Goal: Communication & Community: Answer question/provide support

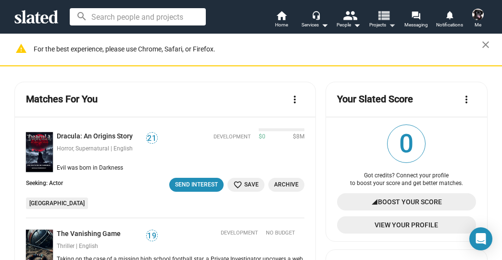
click at [384, 16] on mat-icon "view_list" at bounding box center [383, 15] width 14 height 14
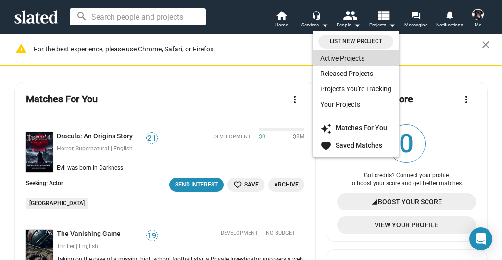
click at [345, 60] on link "Active Projects" at bounding box center [355, 57] width 86 height 15
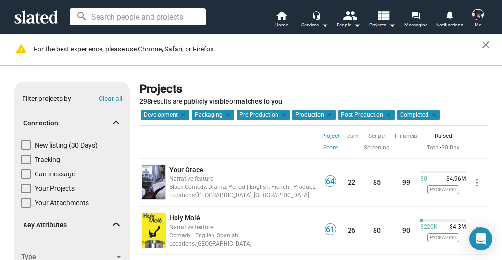
click at [22, 145] on span at bounding box center [26, 145] width 10 height 10
click at [25, 150] on input "New listing (30 Days)" at bounding box center [25, 150] width 0 height 0
checkbox input "true"
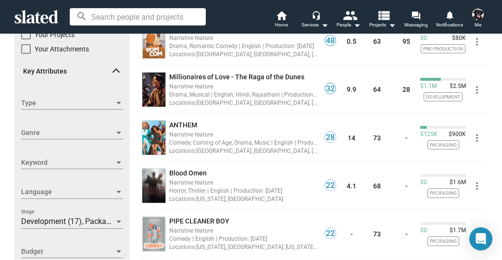
scroll to position [192, 0]
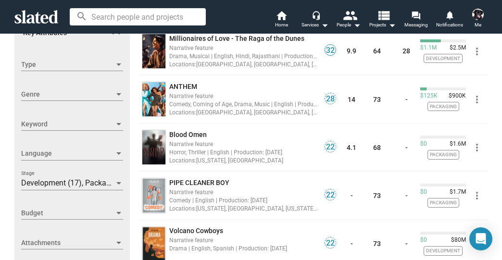
click at [51, 183] on span "Development (17), Packaging (19), Pre-Production (4), Production (2), Post-Prod…" at bounding box center [172, 182] width 302 height 9
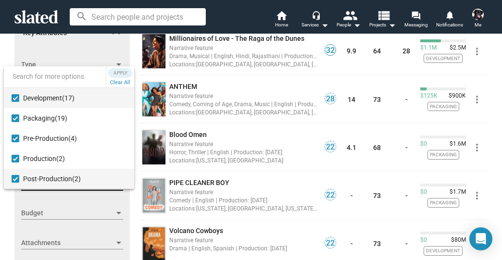
click at [12, 179] on mat-pseudo-checkbox at bounding box center [16, 179] width 8 height 8
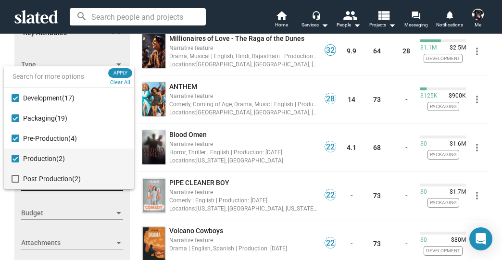
click at [15, 157] on mat-pseudo-checkbox at bounding box center [16, 159] width 8 height 8
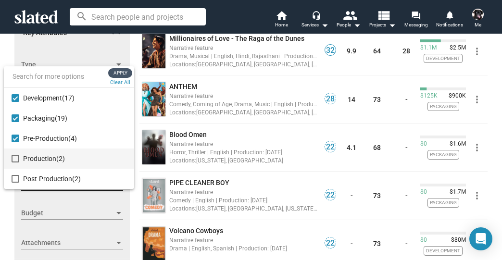
click at [125, 72] on span "Apply" at bounding box center [119, 73] width 17 height 10
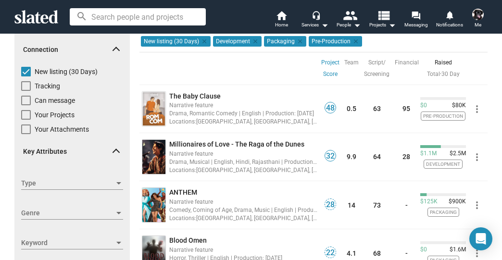
scroll to position [77, 0]
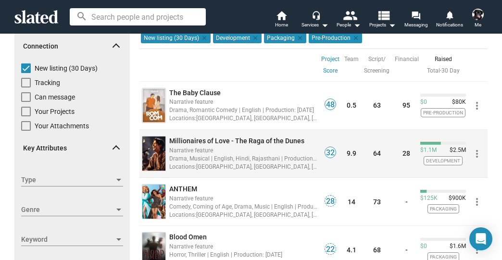
click at [236, 139] on span "Millionaires of Love - The Raga of the Dunes" at bounding box center [236, 141] width 135 height 8
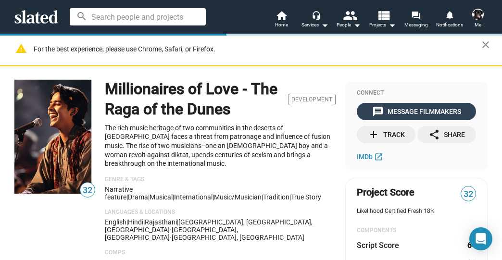
click at [394, 108] on div "message Message Filmmakers" at bounding box center [416, 111] width 89 height 17
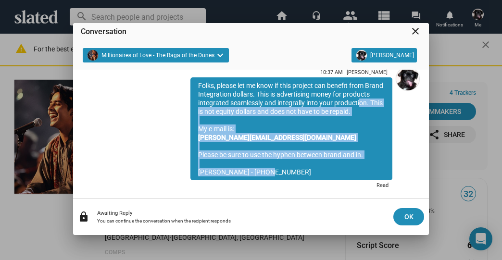
scroll to position [3, 0]
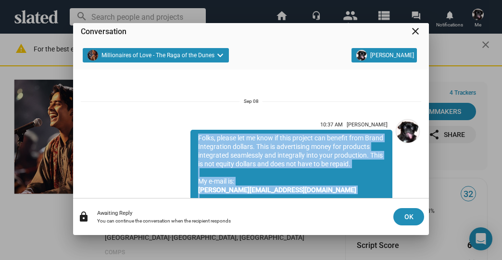
drag, startPoint x: 265, startPoint y: 154, endPoint x: 190, endPoint y: 140, distance: 76.2
click at [190, 140] on div "Folks, please let me know if this project can benefit from Brand Integration do…" at bounding box center [291, 181] width 202 height 103
copy div "Folks, please let me know if this project can benefit from Brand Integration do…"
click at [412, 28] on mat-icon "close" at bounding box center [415, 31] width 12 height 12
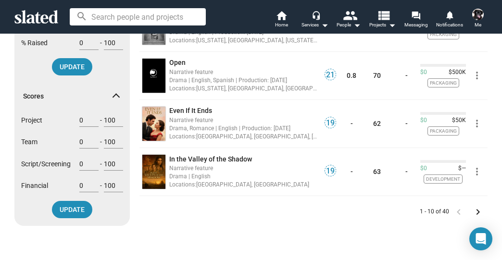
scroll to position [461, 0]
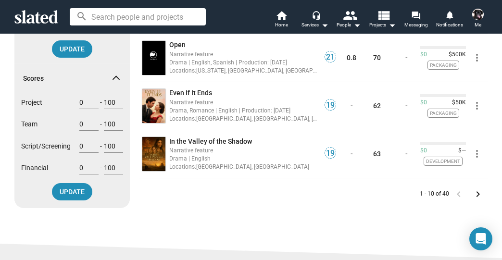
click at [477, 189] on mat-icon "keyboard_arrow_right" at bounding box center [478, 194] width 12 height 12
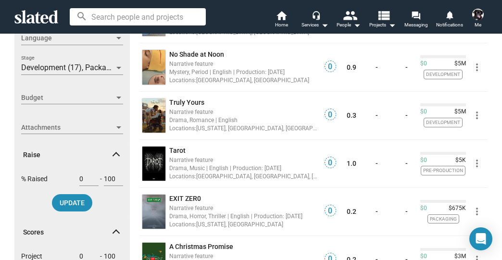
scroll to position [346, 0]
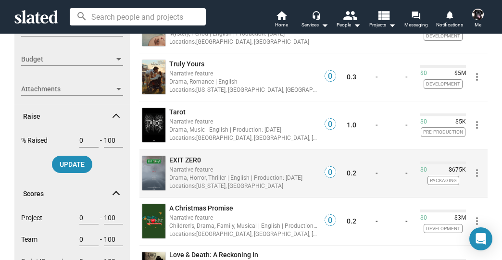
click at [184, 160] on span "EXIT ZER0" at bounding box center [185, 160] width 32 height 8
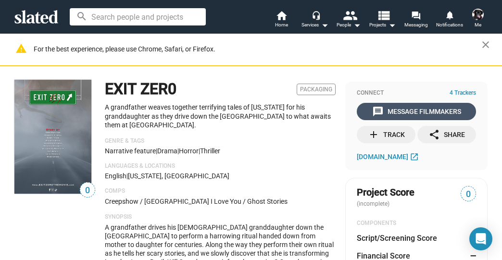
click at [405, 110] on div "message Message Filmmakers" at bounding box center [416, 111] width 89 height 17
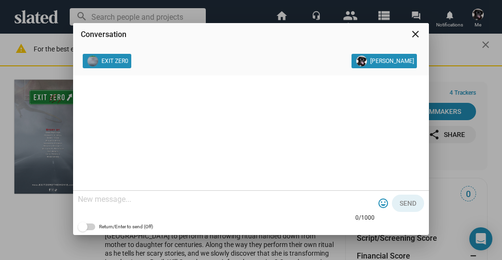
click at [152, 197] on textarea at bounding box center [226, 200] width 296 height 10
paste textarea "Folks, please let me know if this project can benefit from Brand Integration do…"
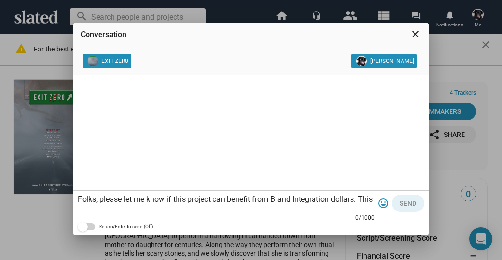
scroll to position [29, 0]
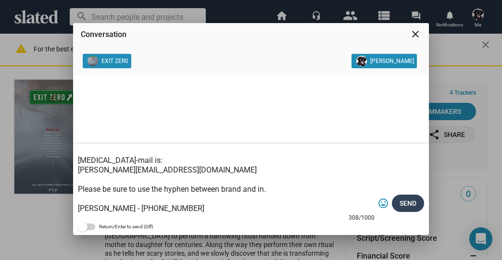
type textarea "Folks, please let me know if this project can benefit from Brand Integration do…"
click at [400, 204] on span "Send" at bounding box center [407, 203] width 17 height 17
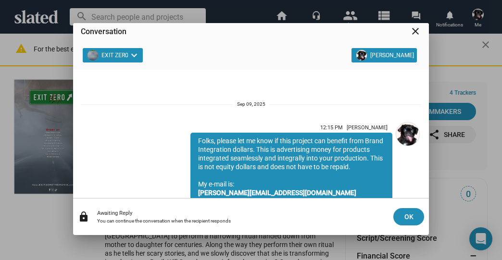
scroll to position [80, 0]
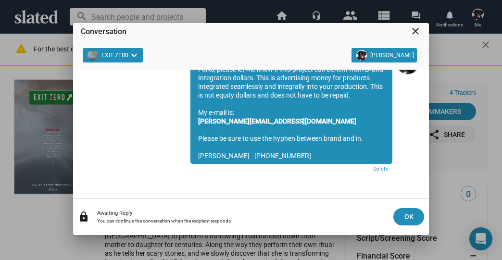
drag, startPoint x: 417, startPoint y: 30, endPoint x: 407, endPoint y: 37, distance: 12.5
click at [417, 30] on mat-icon "close" at bounding box center [415, 31] width 12 height 12
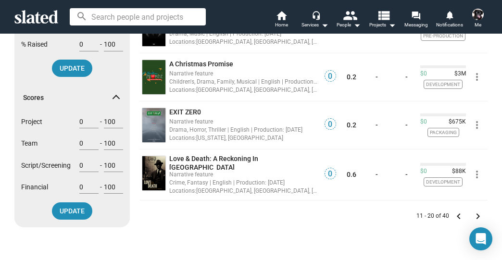
scroll to position [461, 0]
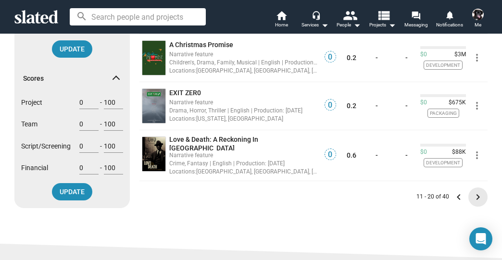
click at [472, 191] on mat-icon "keyboard_arrow_right" at bounding box center [478, 197] width 12 height 12
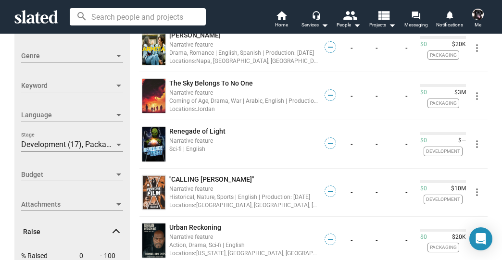
scroll to position [269, 0]
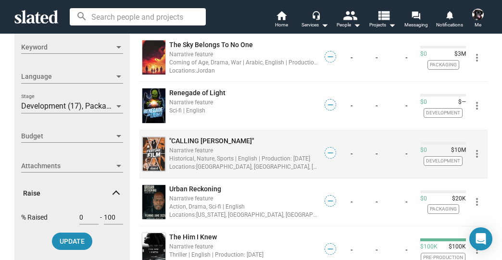
click at [214, 139] on span ""CALLING [PERSON_NAME]"" at bounding box center [211, 141] width 85 height 8
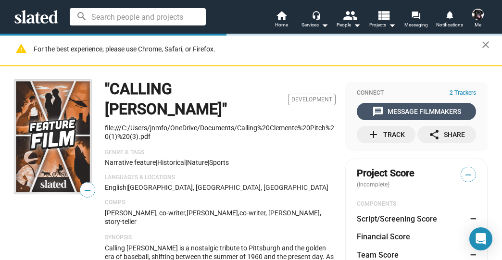
click at [419, 110] on div "message Message Filmmakers" at bounding box center [416, 111] width 89 height 17
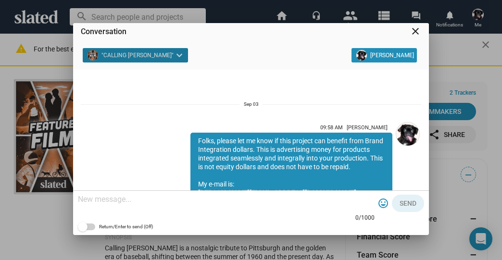
scroll to position [148, 0]
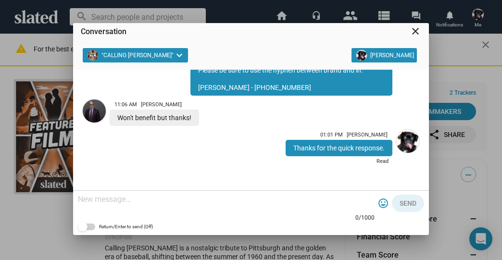
click at [417, 30] on mat-icon "close" at bounding box center [415, 31] width 12 height 12
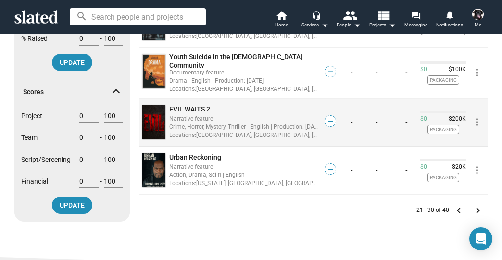
scroll to position [461, 0]
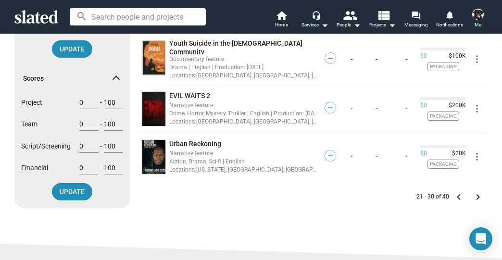
click at [475, 193] on mat-icon "keyboard_arrow_right" at bounding box center [478, 197] width 12 height 12
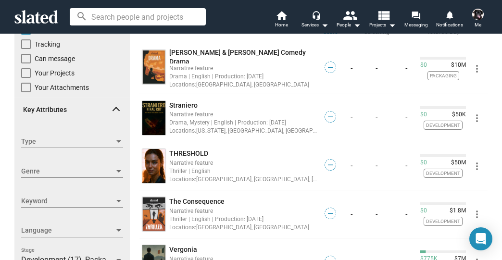
scroll to position [154, 0]
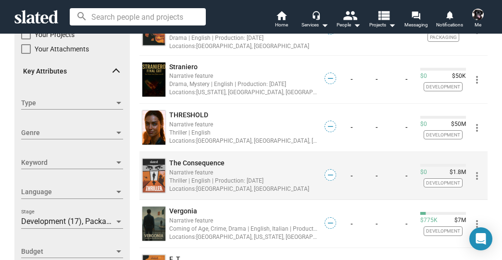
click at [201, 159] on span "The Consequence" at bounding box center [196, 163] width 55 height 8
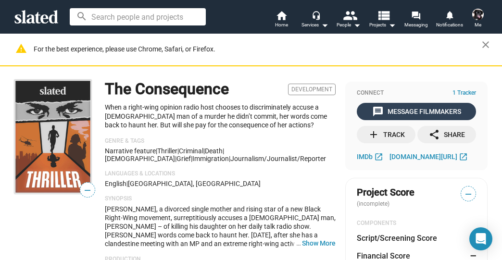
click at [423, 108] on div "message Message Filmmakers" at bounding box center [416, 111] width 89 height 17
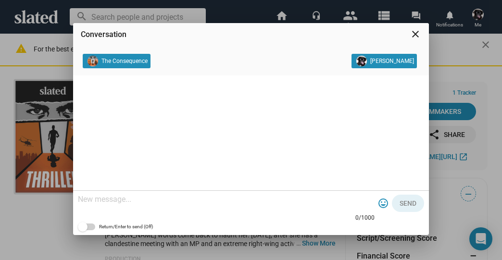
click at [100, 197] on textarea at bounding box center [226, 200] width 296 height 10
paste textarea "Folks, please let me know if this project can benefit from Brand Integration do…"
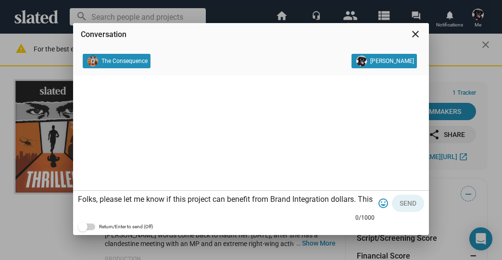
scroll to position [29, 0]
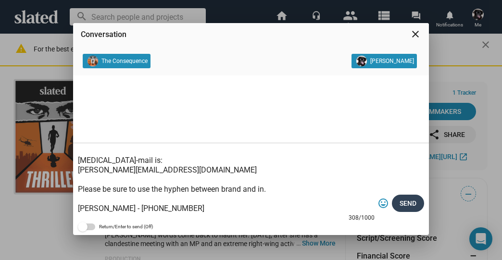
type textarea "Folks, please let me know if this project can benefit from Brand Integration do…"
click at [403, 202] on span "Send" at bounding box center [407, 203] width 17 height 17
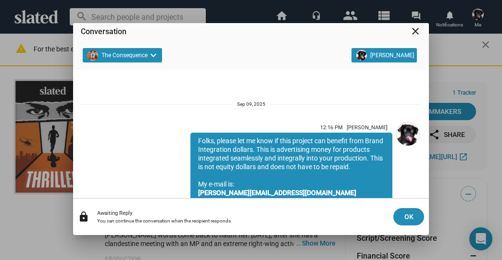
scroll to position [80, 0]
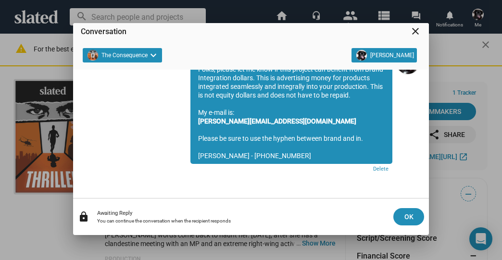
drag, startPoint x: 416, startPoint y: 31, endPoint x: 392, endPoint y: 40, distance: 25.7
click at [415, 31] on mat-icon "close" at bounding box center [415, 31] width 12 height 12
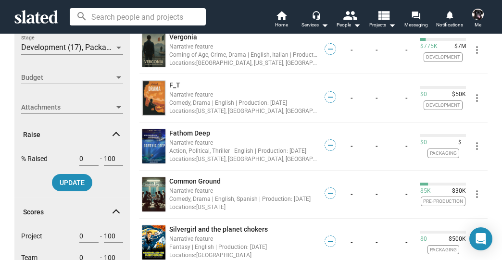
scroll to position [346, 0]
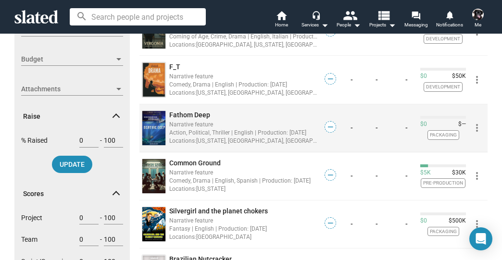
click at [188, 111] on span "Fathom Deep" at bounding box center [189, 115] width 41 height 8
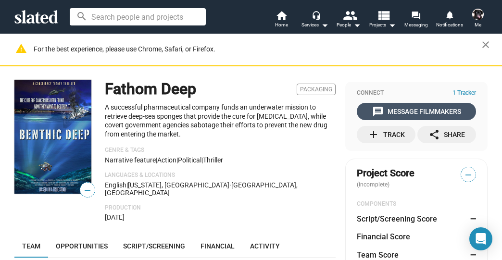
click at [399, 110] on div "message Message Filmmakers" at bounding box center [416, 111] width 89 height 17
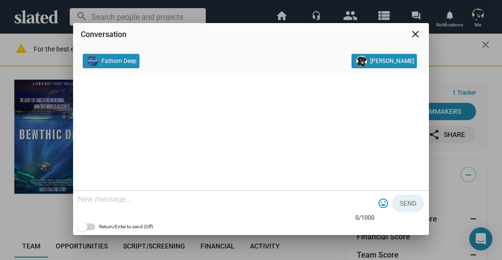
click at [108, 198] on textarea at bounding box center [226, 200] width 296 height 10
paste textarea "Folks, please let me know if this project can benefit from Brand Integration do…"
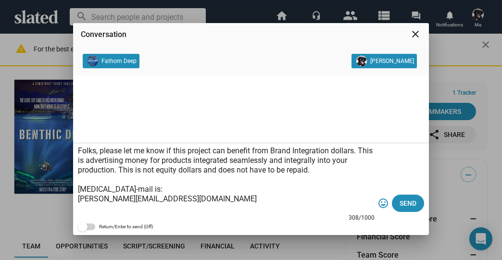
scroll to position [29, 0]
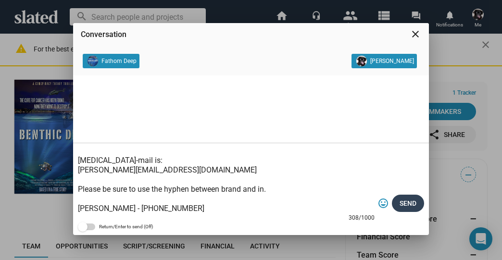
type textarea "Folks, please let me know if this project can benefit from Brand Integration do…"
click at [412, 204] on span "Send" at bounding box center [407, 203] width 17 height 17
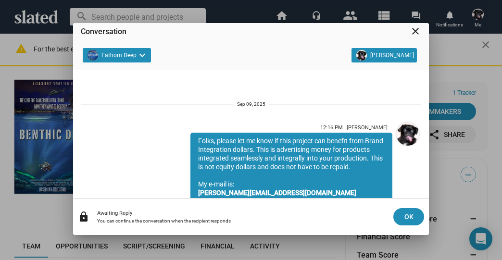
scroll to position [80, 0]
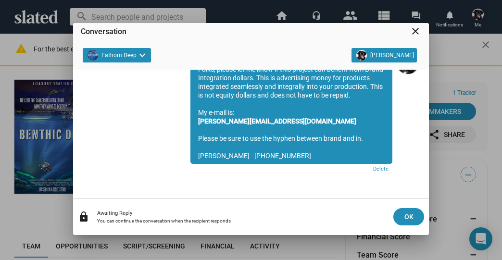
click at [415, 32] on mat-icon "close" at bounding box center [415, 31] width 12 height 12
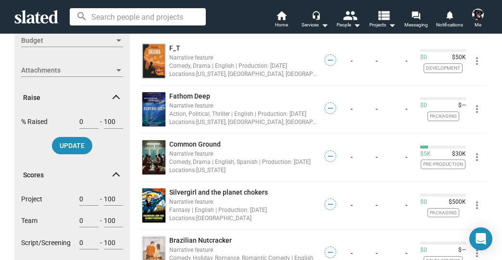
scroll to position [384, 0]
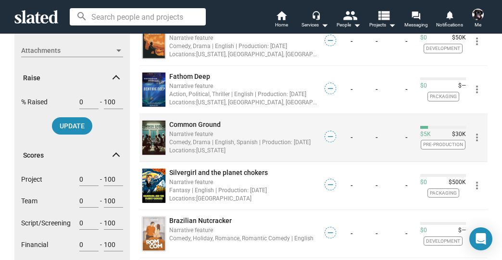
click at [211, 121] on span "Common Ground" at bounding box center [194, 125] width 51 height 8
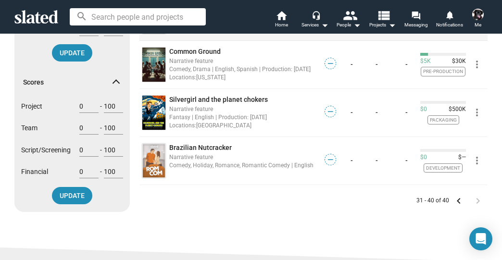
scroll to position [461, 0]
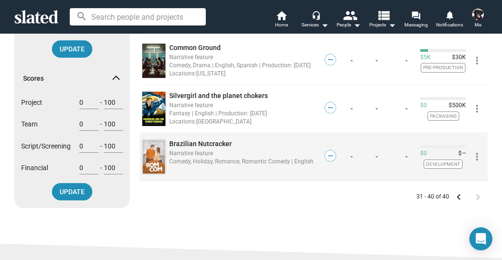
click at [214, 140] on span "Brazilian Nutcracker" at bounding box center [200, 144] width 62 height 8
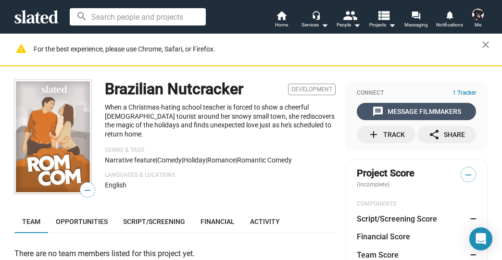
click at [396, 115] on div "message Message Filmmakers" at bounding box center [416, 111] width 89 height 17
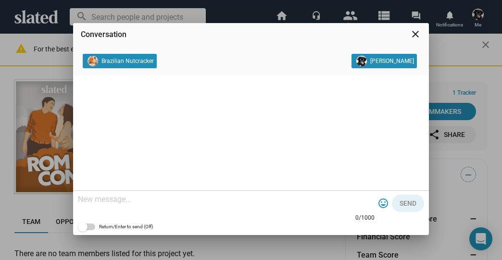
click at [148, 198] on textarea at bounding box center [226, 200] width 296 height 10
paste textarea "Folks, please let me know if this project can benefit from Brand Integration do…"
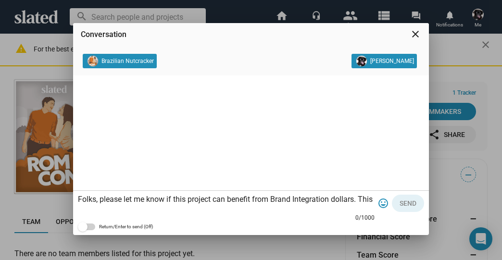
scroll to position [29, 0]
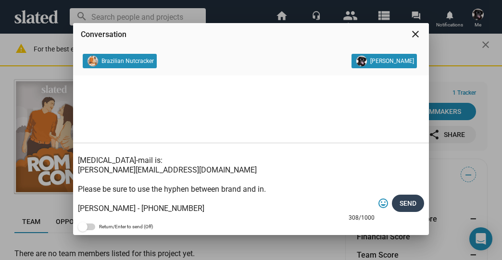
type textarea "Folks, please let me know if this project can benefit from Brand Integration do…"
click at [402, 205] on span "Send" at bounding box center [407, 203] width 17 height 17
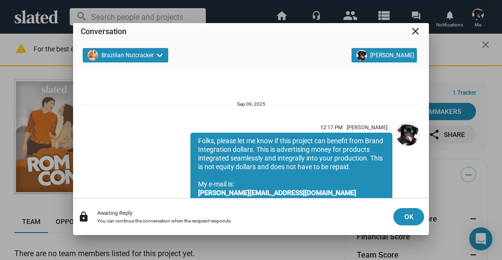
scroll to position [80, 0]
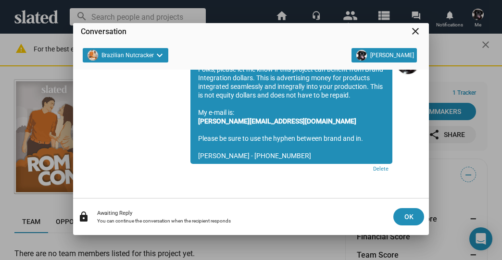
click at [414, 31] on mat-icon "close" at bounding box center [415, 31] width 12 height 12
